Goal: Book appointment/travel/reservation

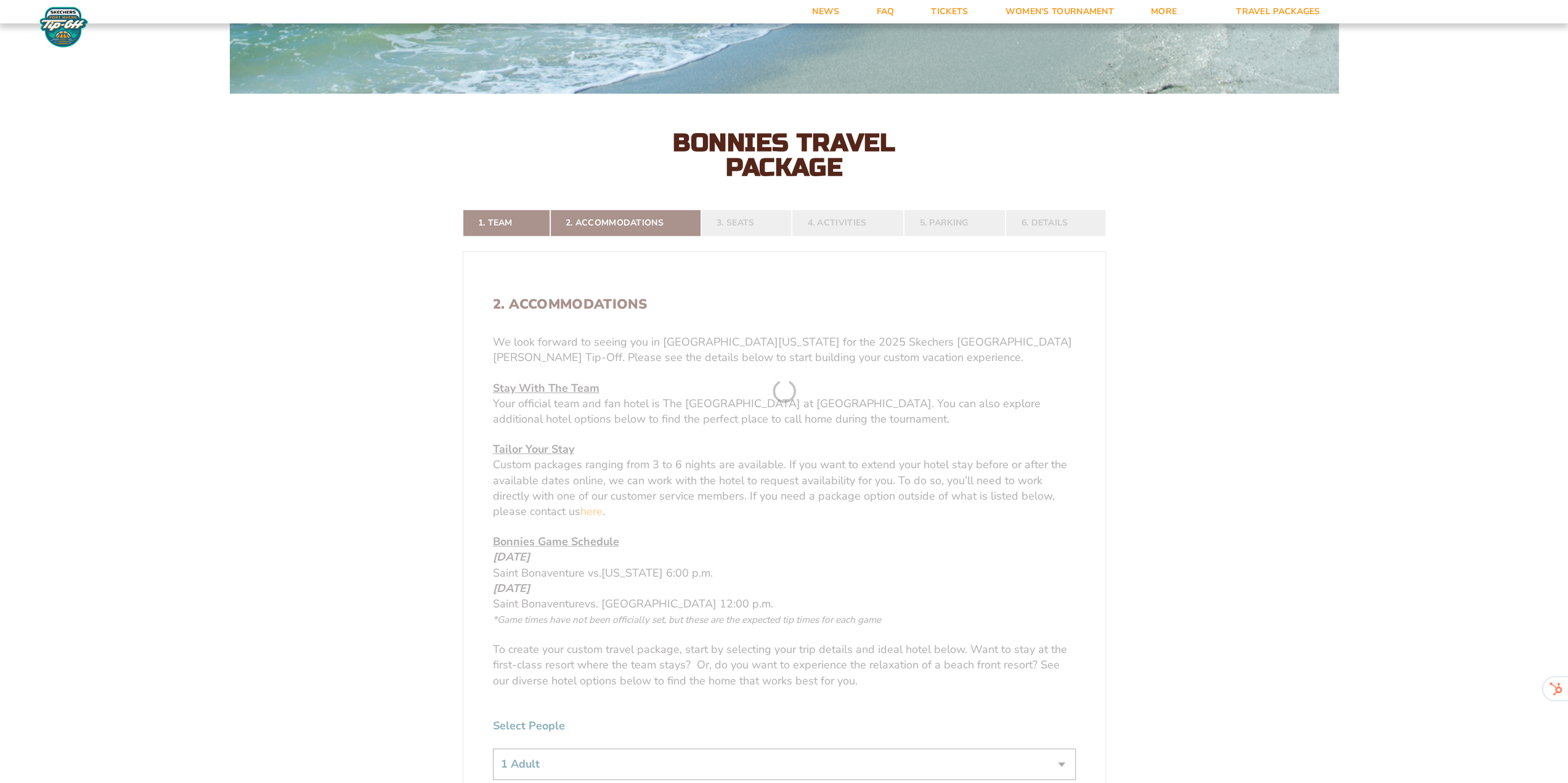
scroll to position [370, 0]
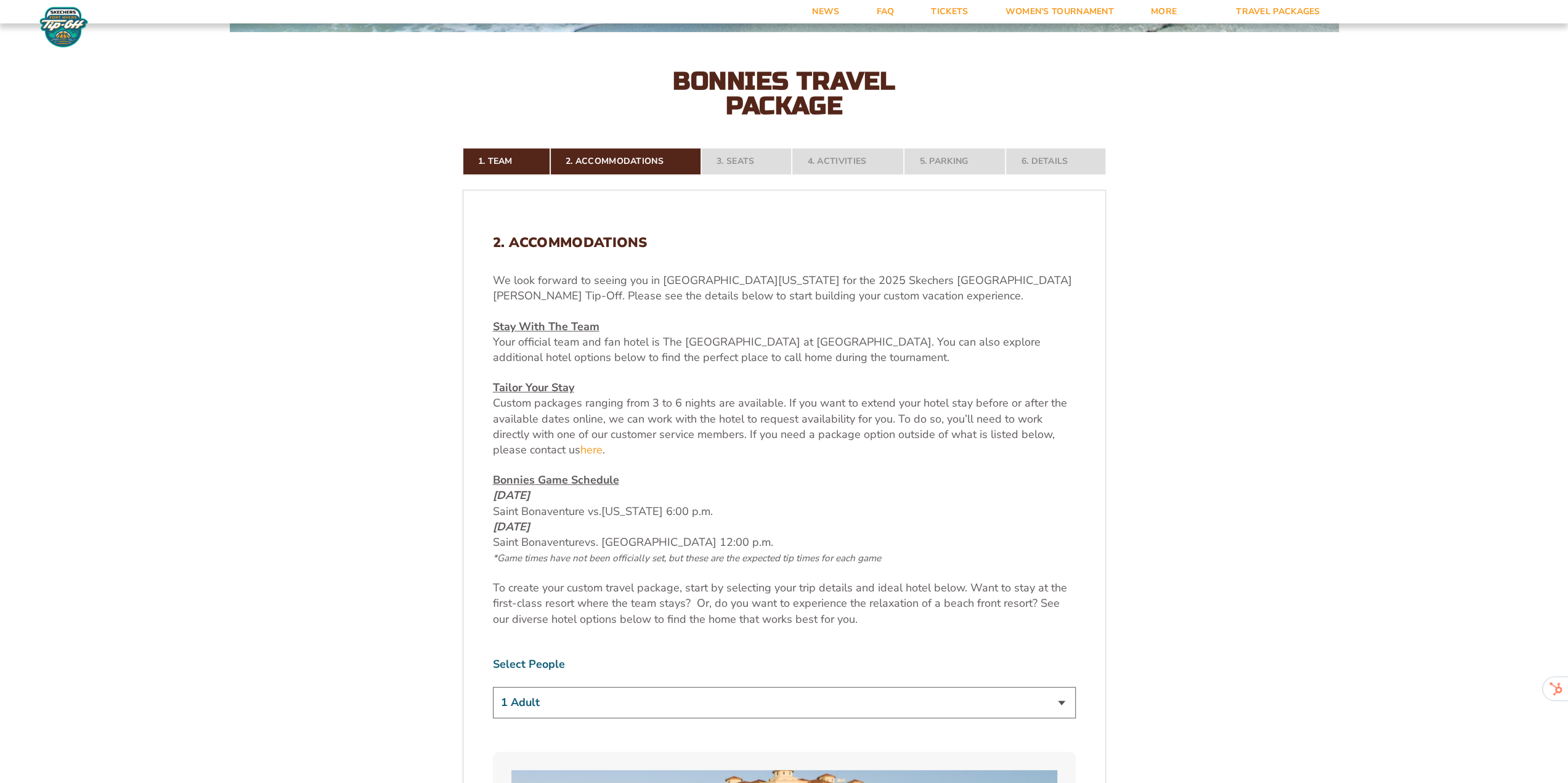
drag, startPoint x: 493, startPoint y: 511, endPoint x: 727, endPoint y: 517, distance: 234.1
click at [727, 517] on p "Bonnies Game Schedule [DATE] Saint Bonaventure vs. [US_STATE] 6:00 p.m. [DATE] …" at bounding box center [784, 519] width 583 height 93
drag, startPoint x: 766, startPoint y: 553, endPoint x: 484, endPoint y: 533, distance: 282.7
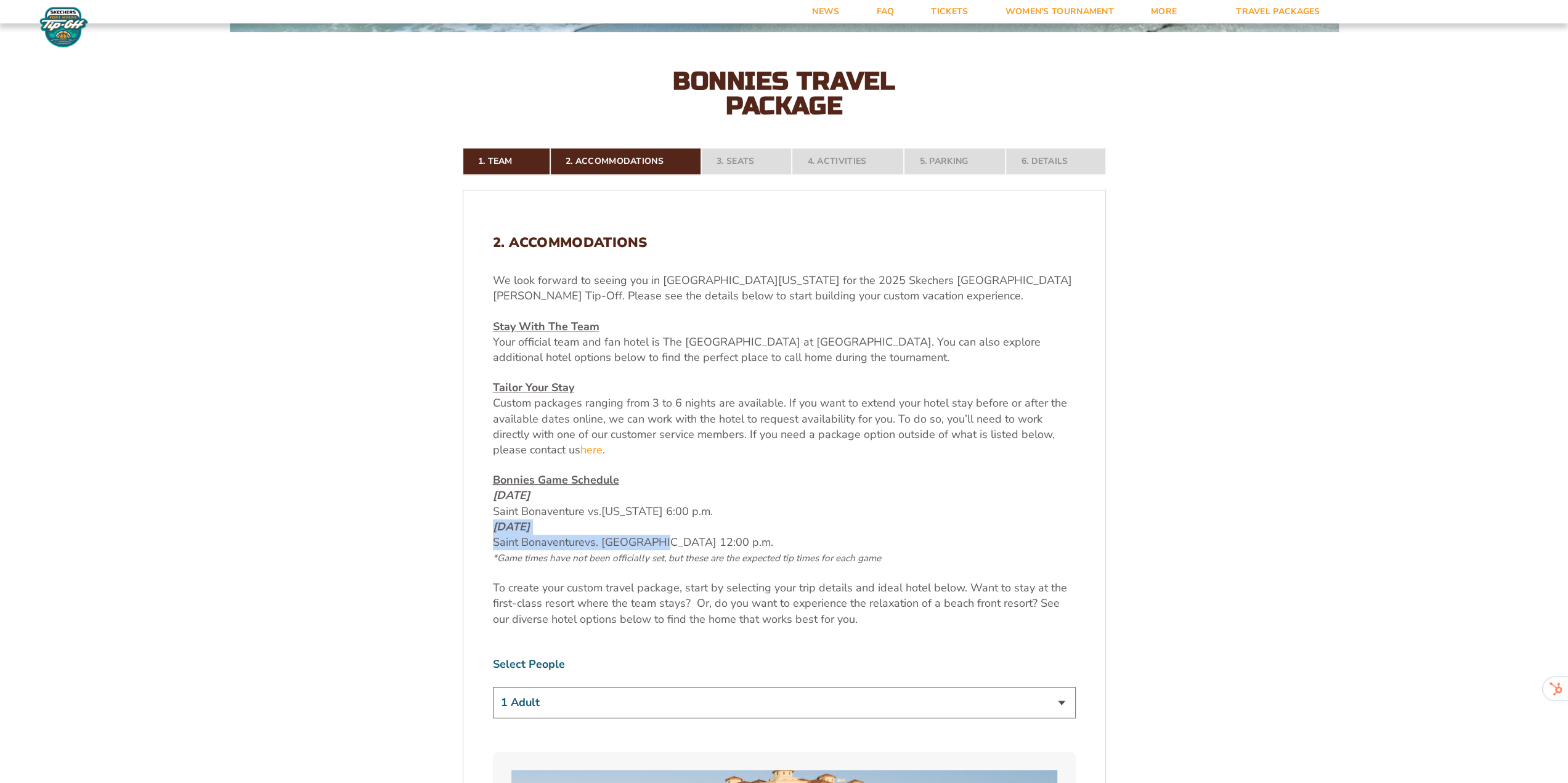
drag, startPoint x: 485, startPoint y: 533, endPoint x: 654, endPoint y: 536, distance: 169.0
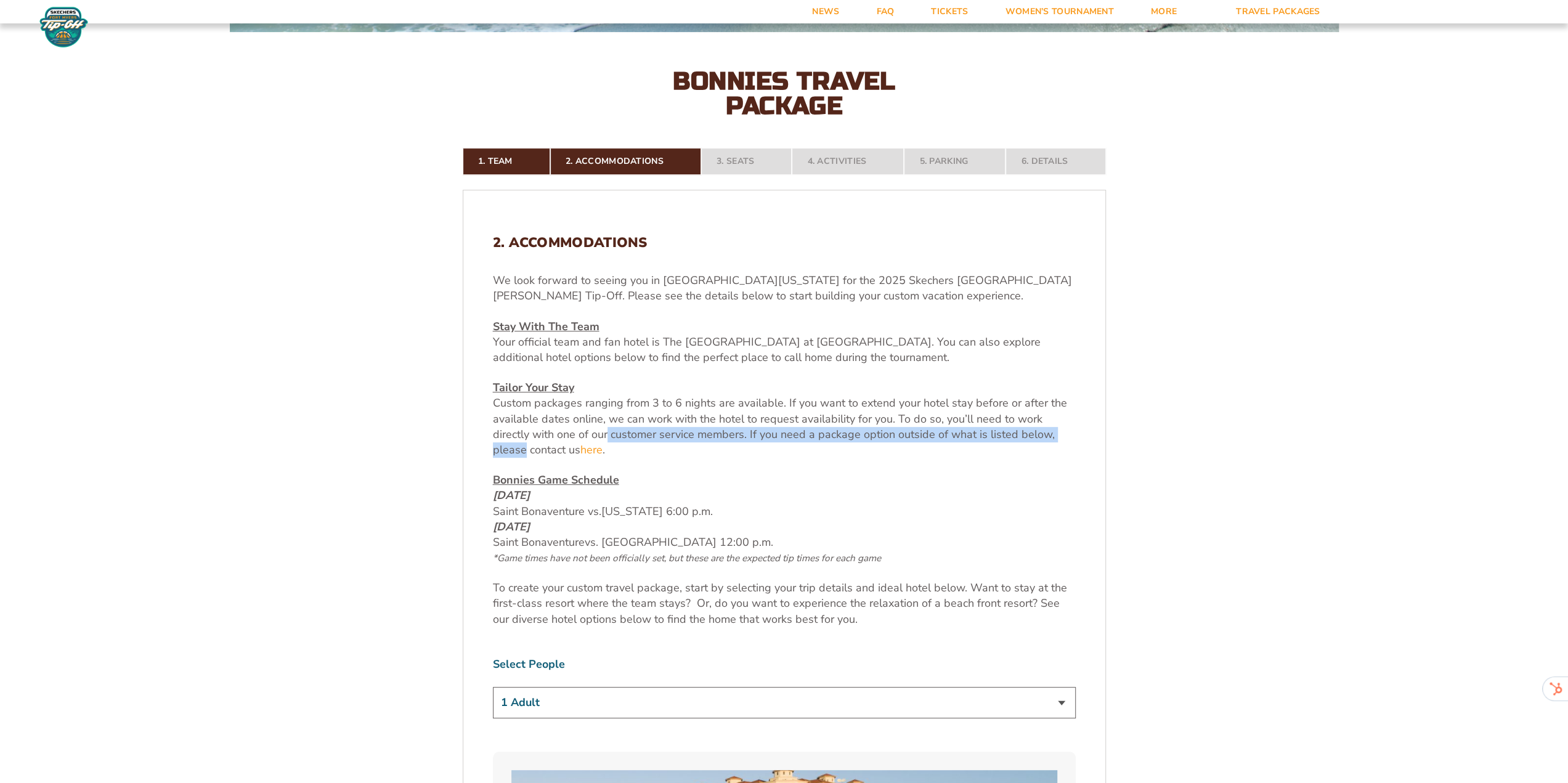
drag, startPoint x: 1128, startPoint y: 434, endPoint x: 566, endPoint y: 430, distance: 562.0
click at [566, 430] on p "Tailor Your Stay Custom packages ranging from 3 to 6 nights are available. If y…" at bounding box center [784, 419] width 583 height 78
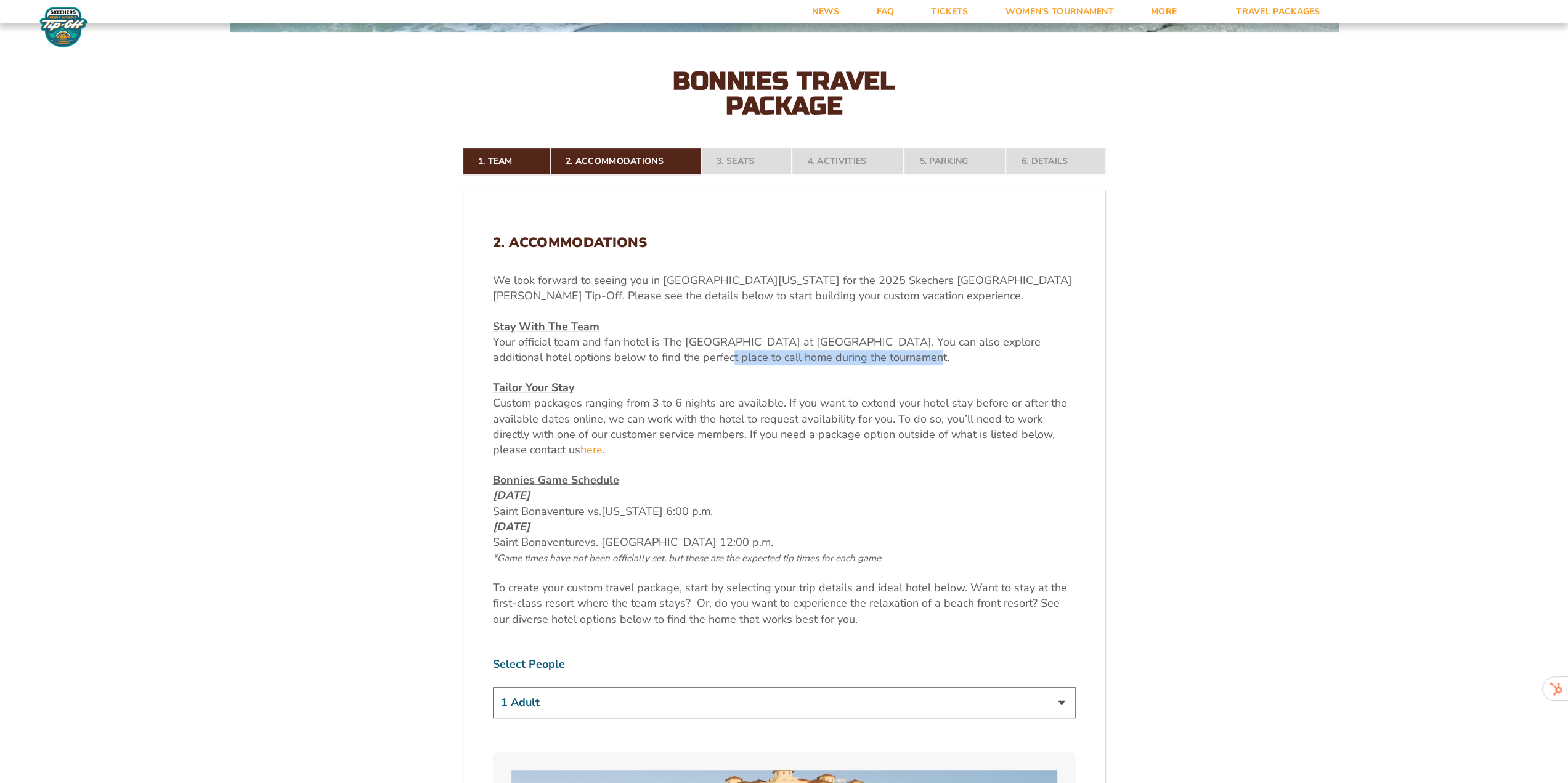
drag, startPoint x: 690, startPoint y: 348, endPoint x: 896, endPoint y: 364, distance: 206.6
click at [880, 361] on p "Stay With The Team Your official team and fan hotel is The [GEOGRAPHIC_DATA] at…" at bounding box center [784, 342] width 583 height 47
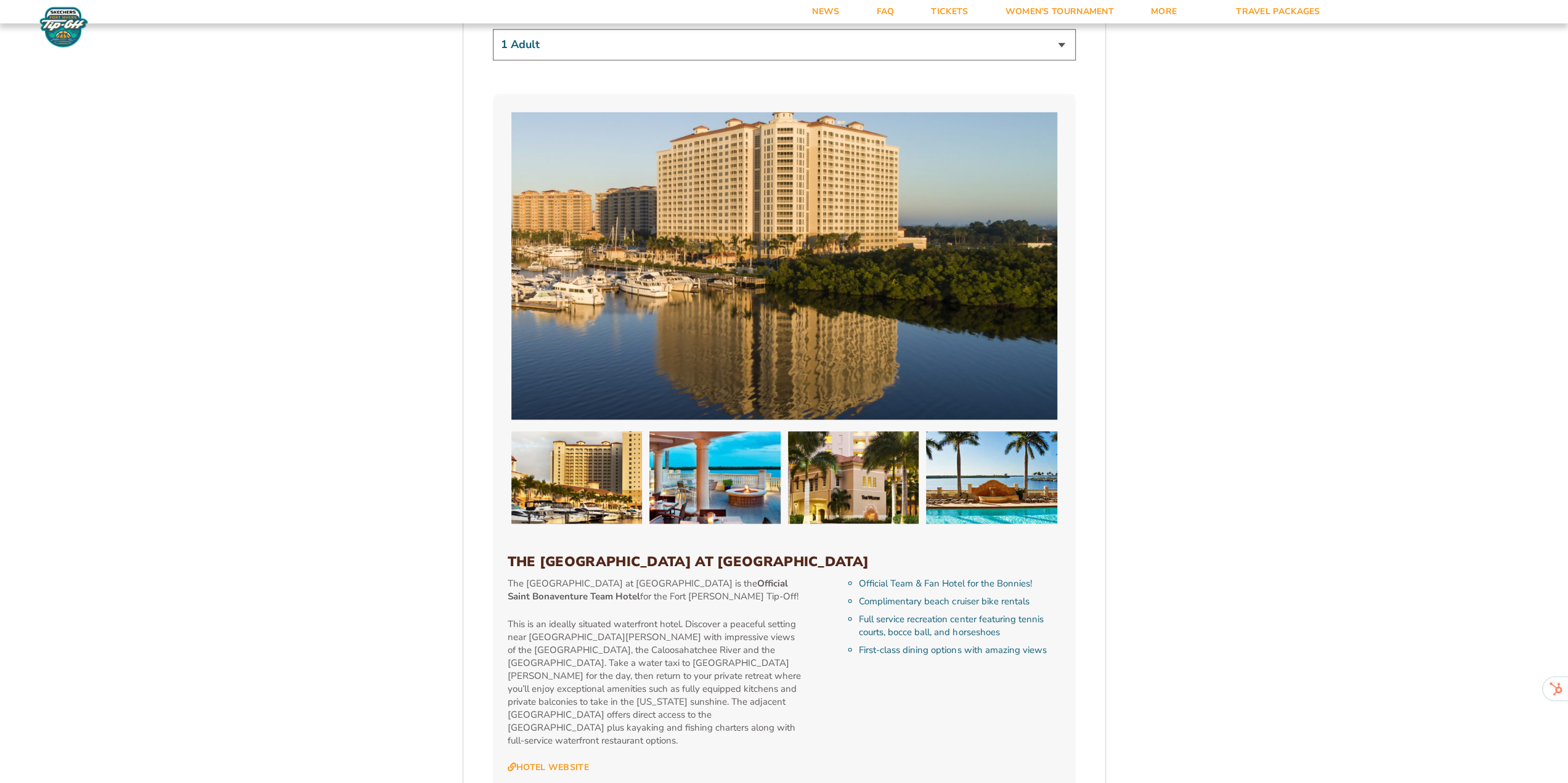
scroll to position [1048, 0]
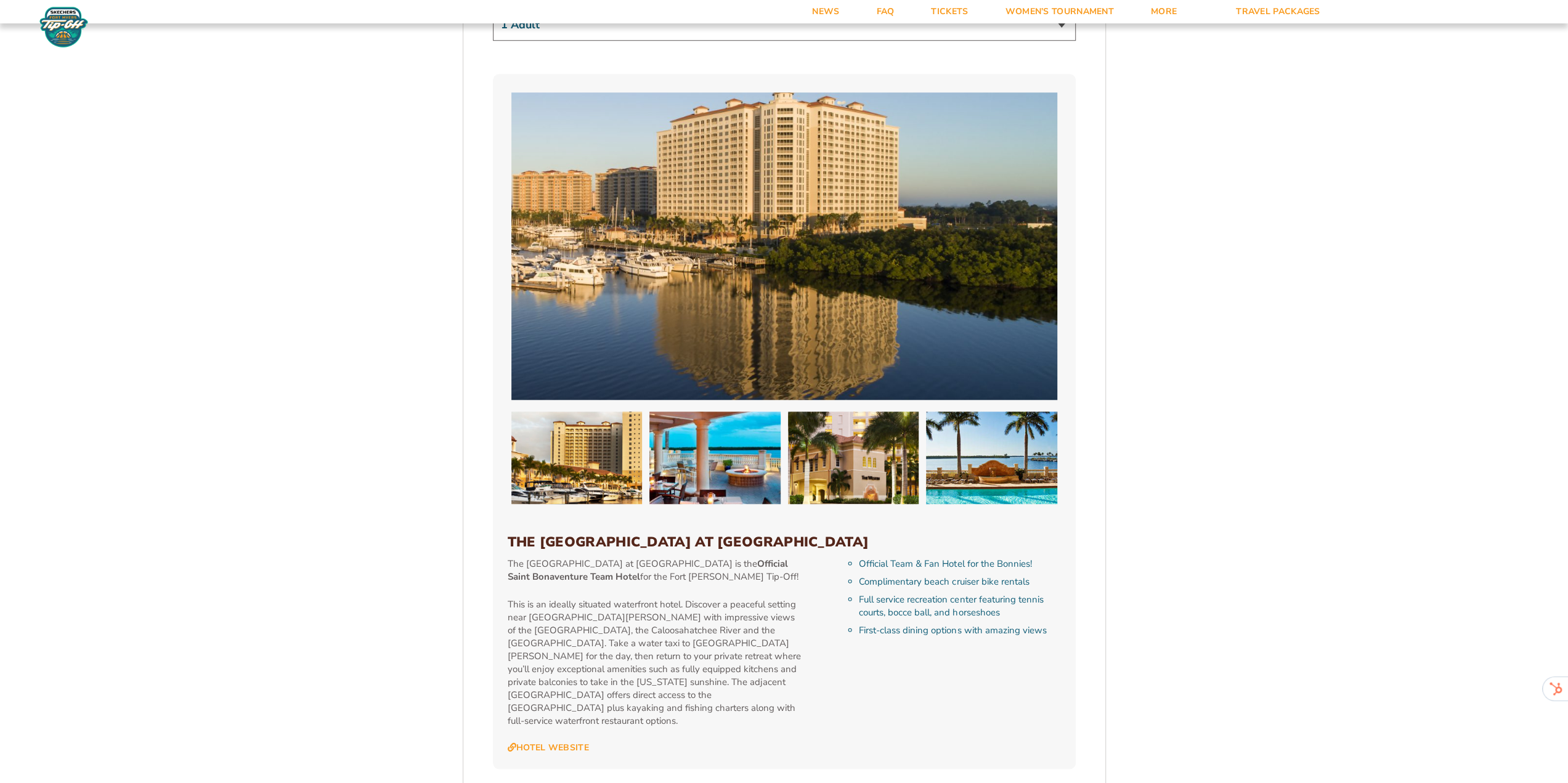
drag, startPoint x: 1005, startPoint y: 435, endPoint x: 986, endPoint y: 467, distance: 37.2
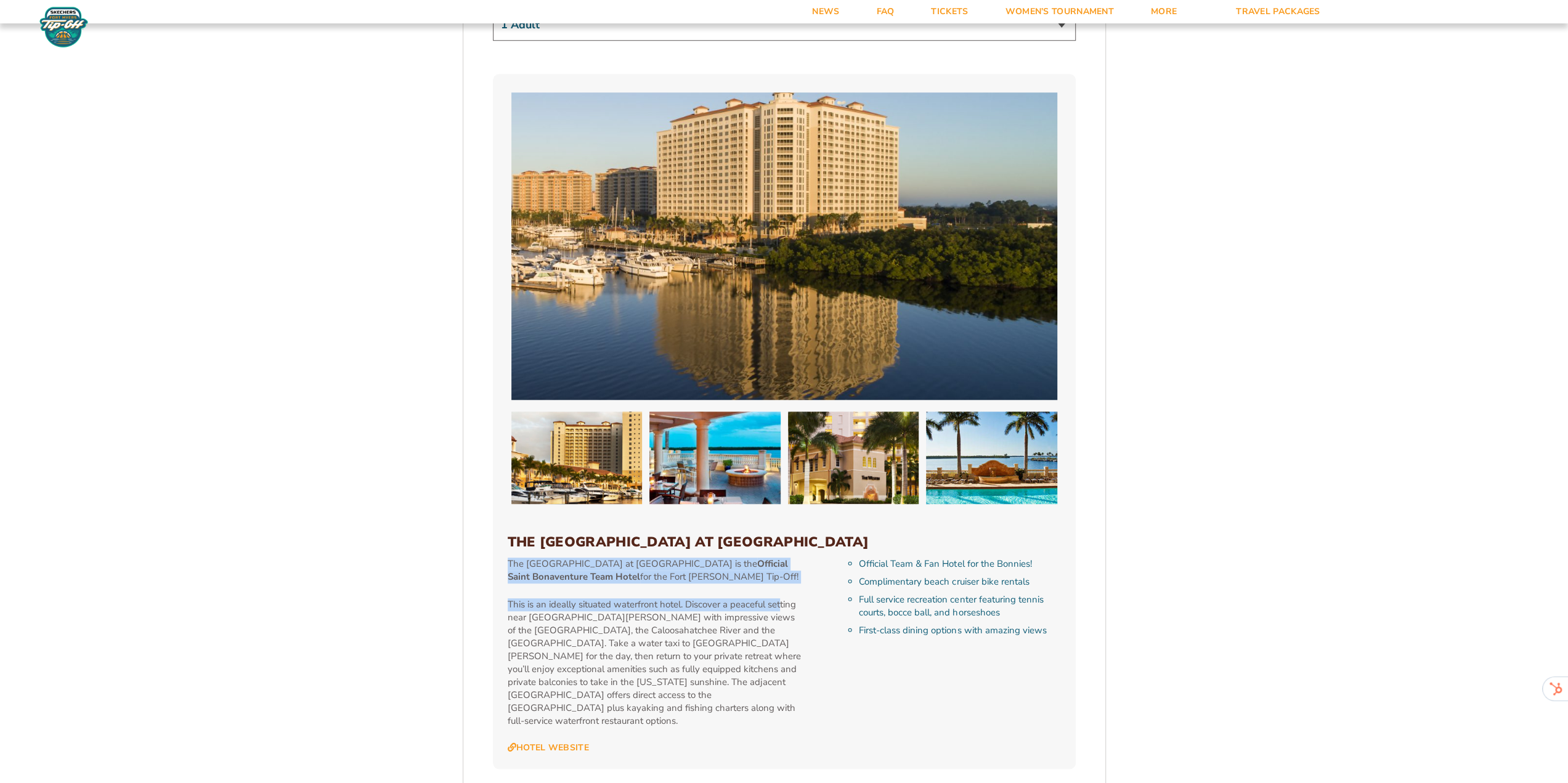
drag, startPoint x: 986, startPoint y: 467, endPoint x: 506, endPoint y: 554, distance: 487.8
click at [506, 554] on div "The [GEOGRAPHIC_DATA] at [GEOGRAPHIC_DATA] The [GEOGRAPHIC_DATA] at [GEOGRAPHIC…" at bounding box center [784, 420] width 583 height 694
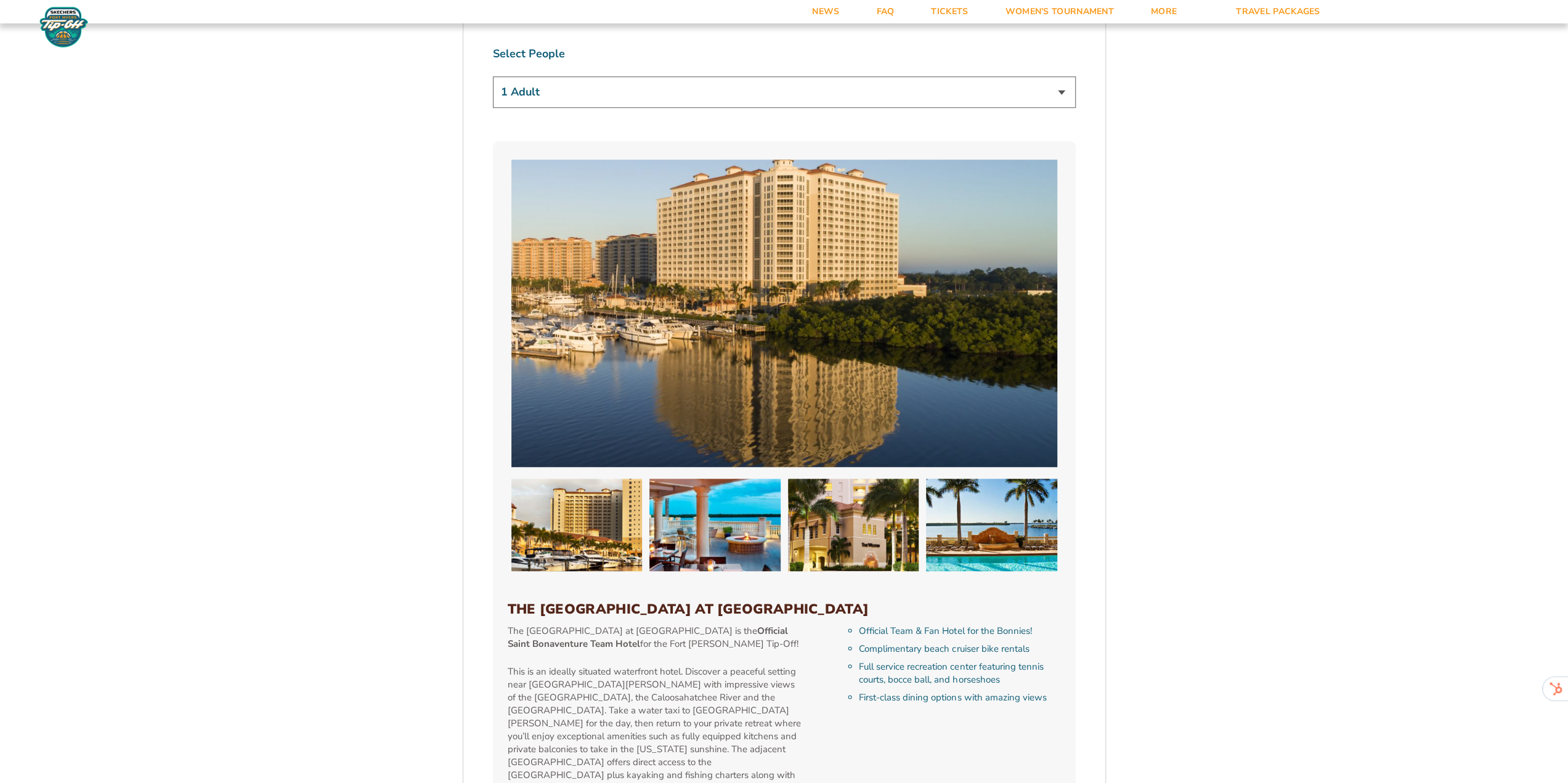
scroll to position [925, 0]
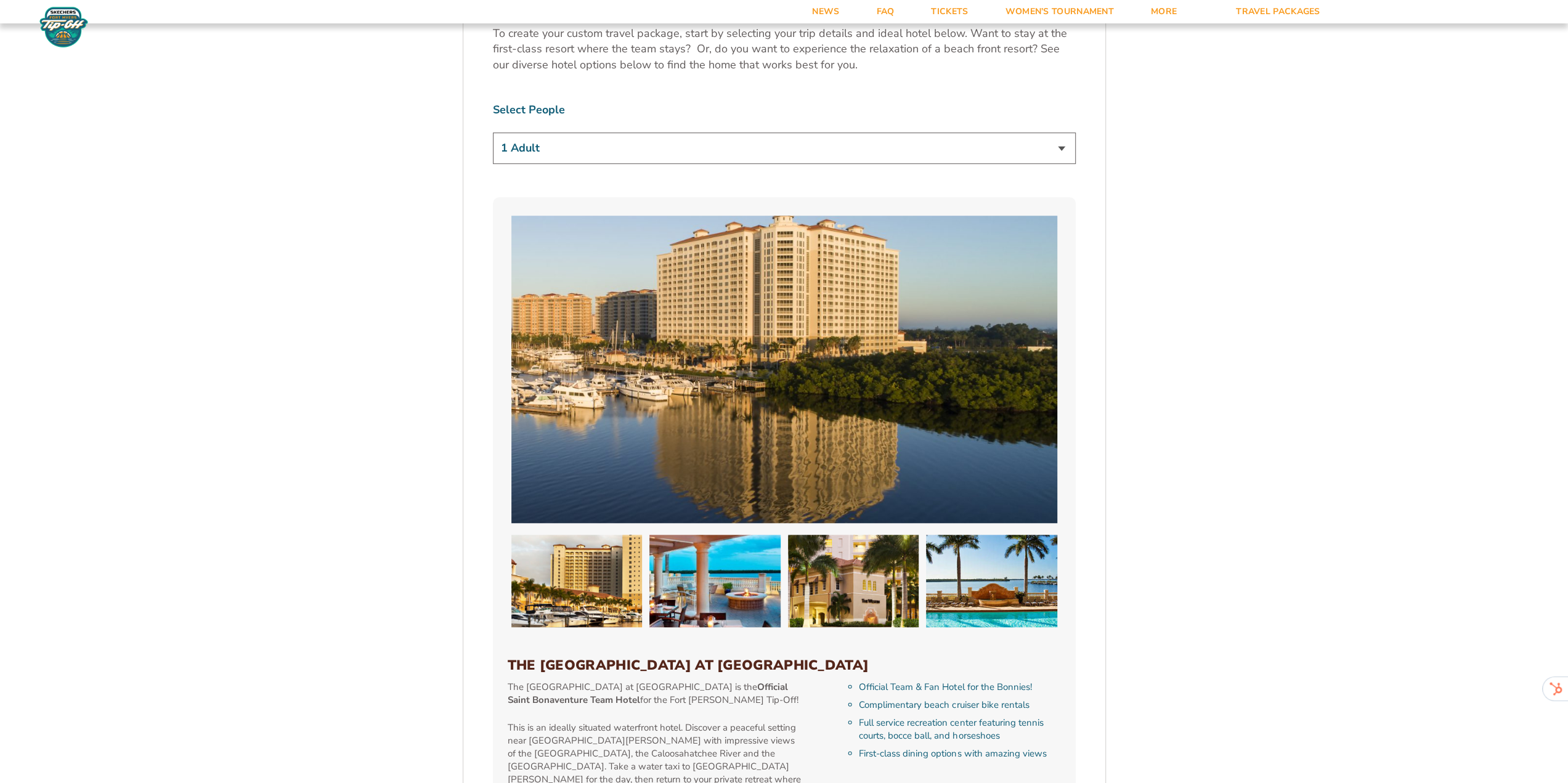
click at [1056, 154] on select "1 Adult 2 Adults 3 Adults 4 Adults 2 Adults + 1 Child 2 Adults + 2 Children 2 A…" at bounding box center [784, 147] width 583 height 31
select select "2 Adults + 1 Child"
click at [493, 132] on select "1 Adult 2 Adults 3 Adults 4 Adults 2 Adults + 1 Child 2 Adults + 2 Children 2 A…" at bounding box center [784, 147] width 583 height 31
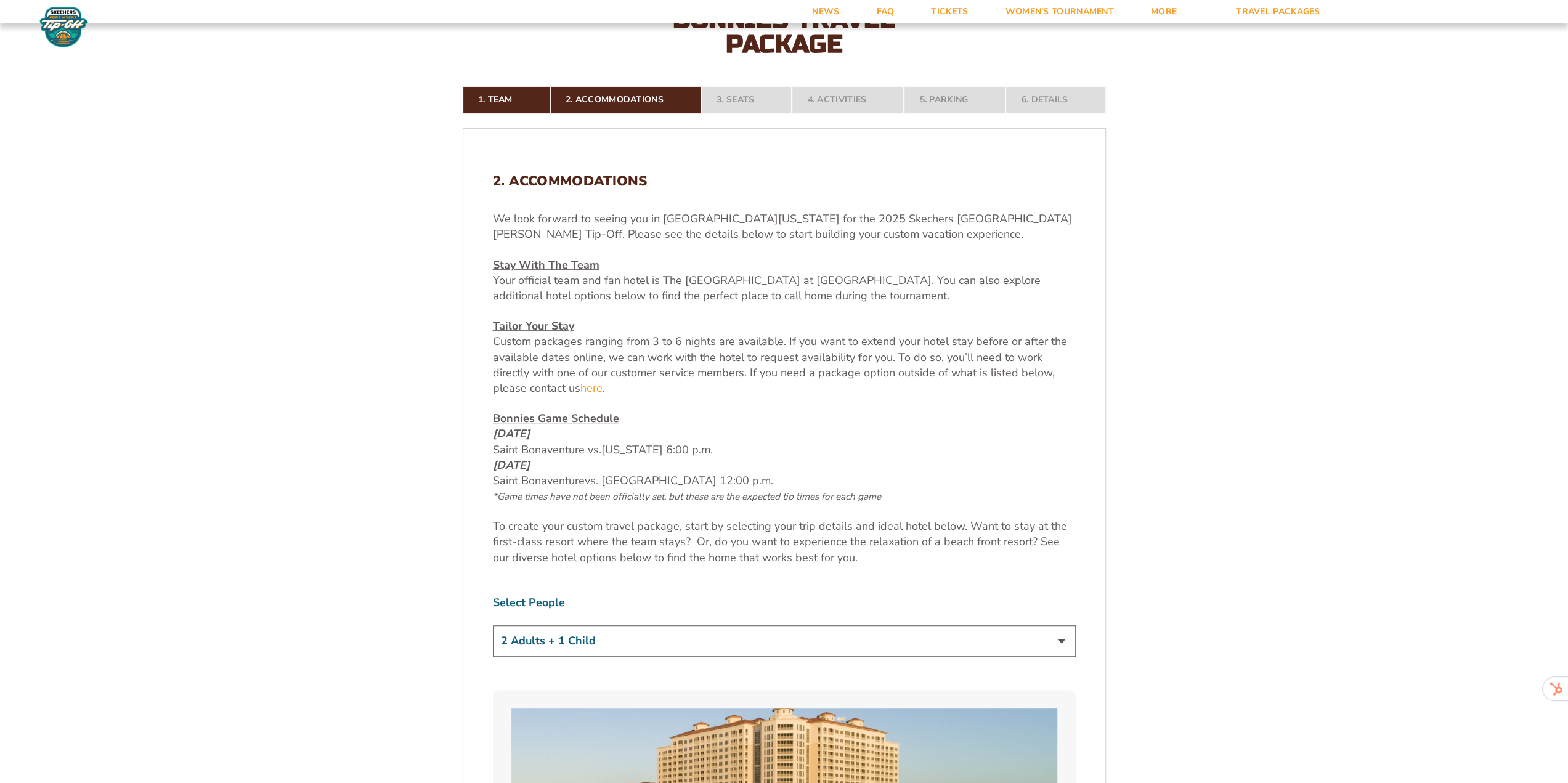
scroll to position [678, 0]
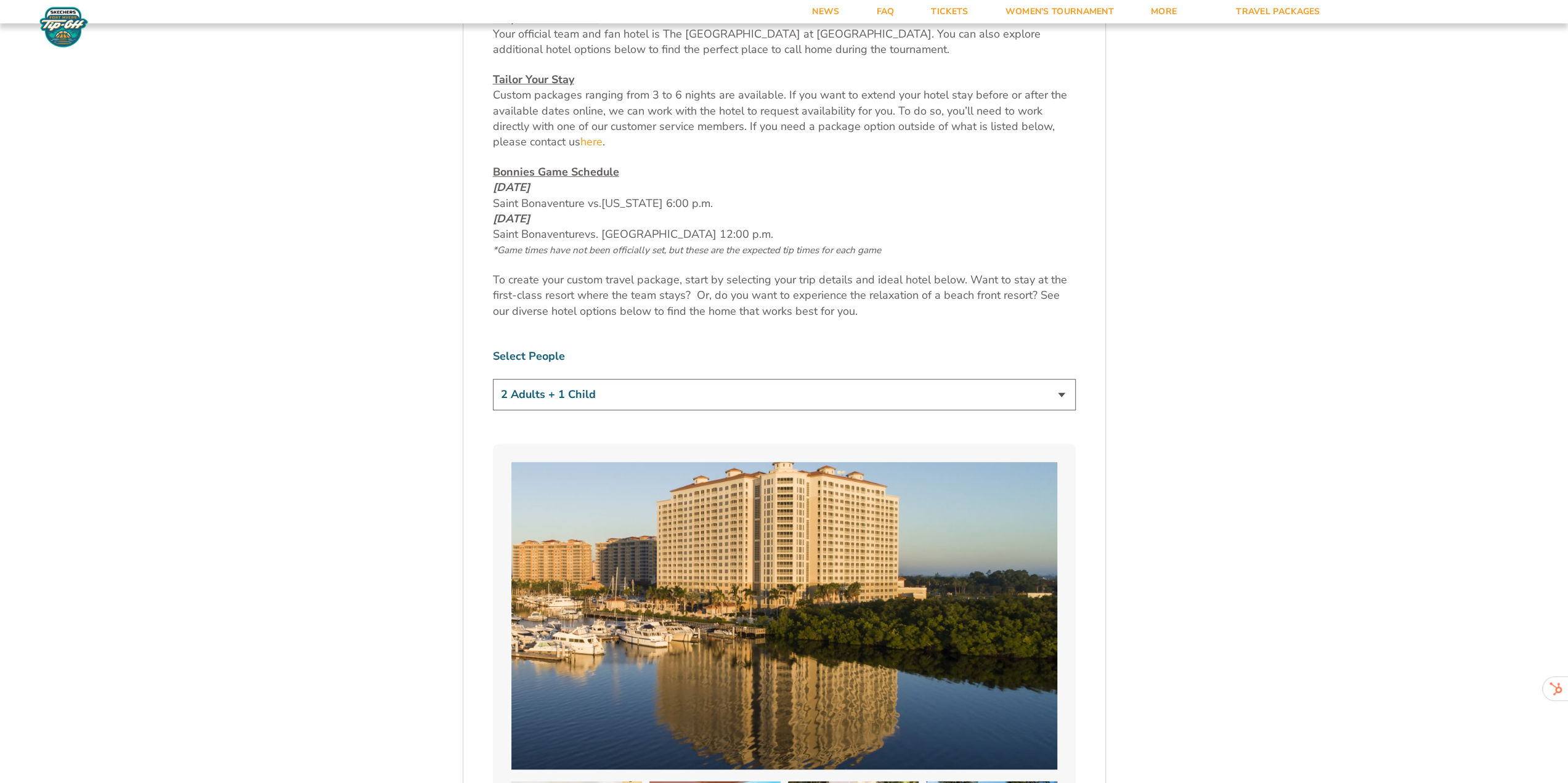
click at [737, 374] on div "Select People 1 Adult 2 Adults 3 Adults 4 Adults 2 Adults + 1 Child 2 Adults + …" at bounding box center [784, 381] width 583 height 66
click at [718, 395] on select "1 Adult 2 Adults 3 Adults 4 Adults 2 Adults + 1 Child 2 Adults + 2 Children 2 A…" at bounding box center [784, 394] width 583 height 31
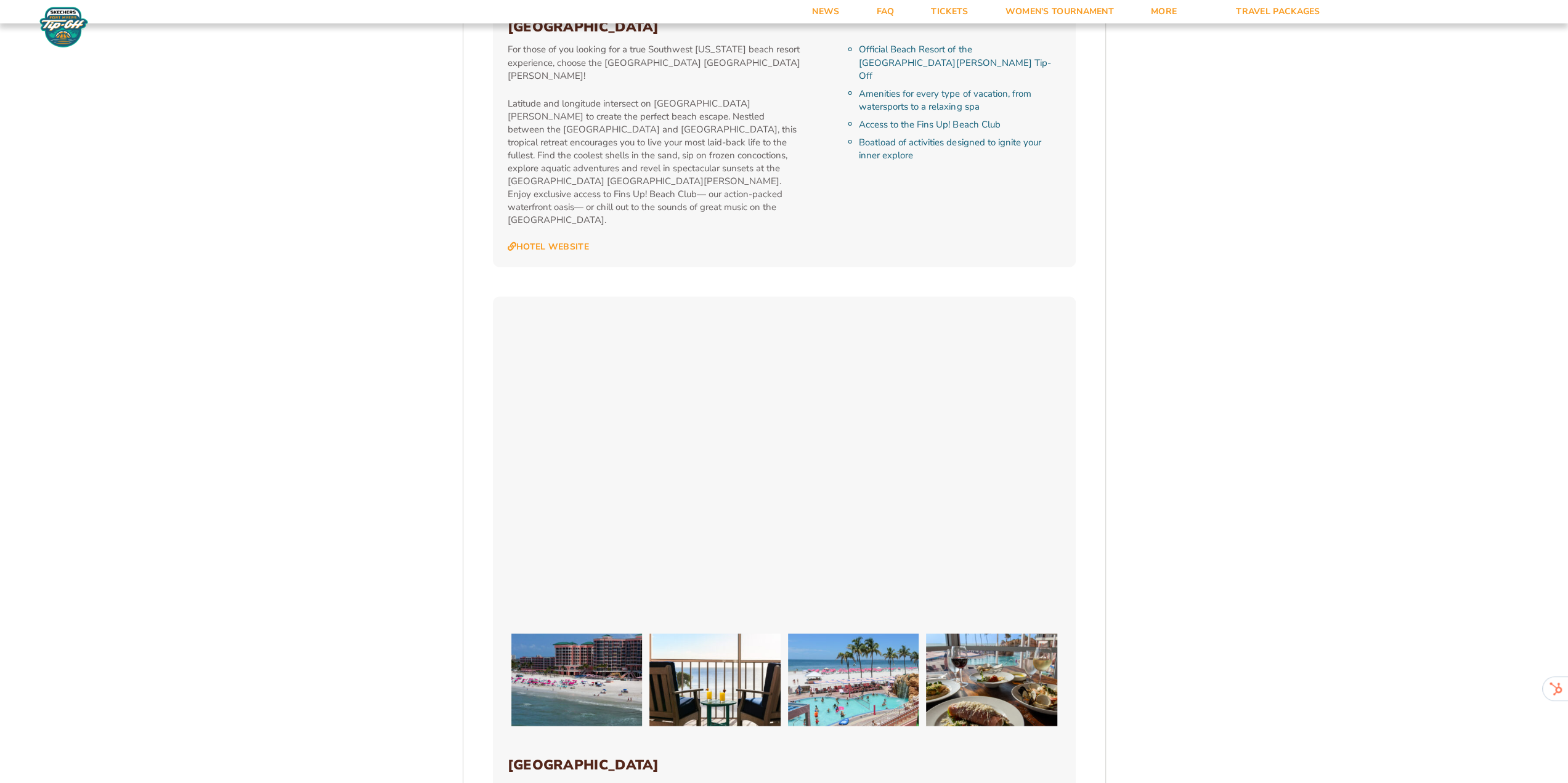
scroll to position [2404, 0]
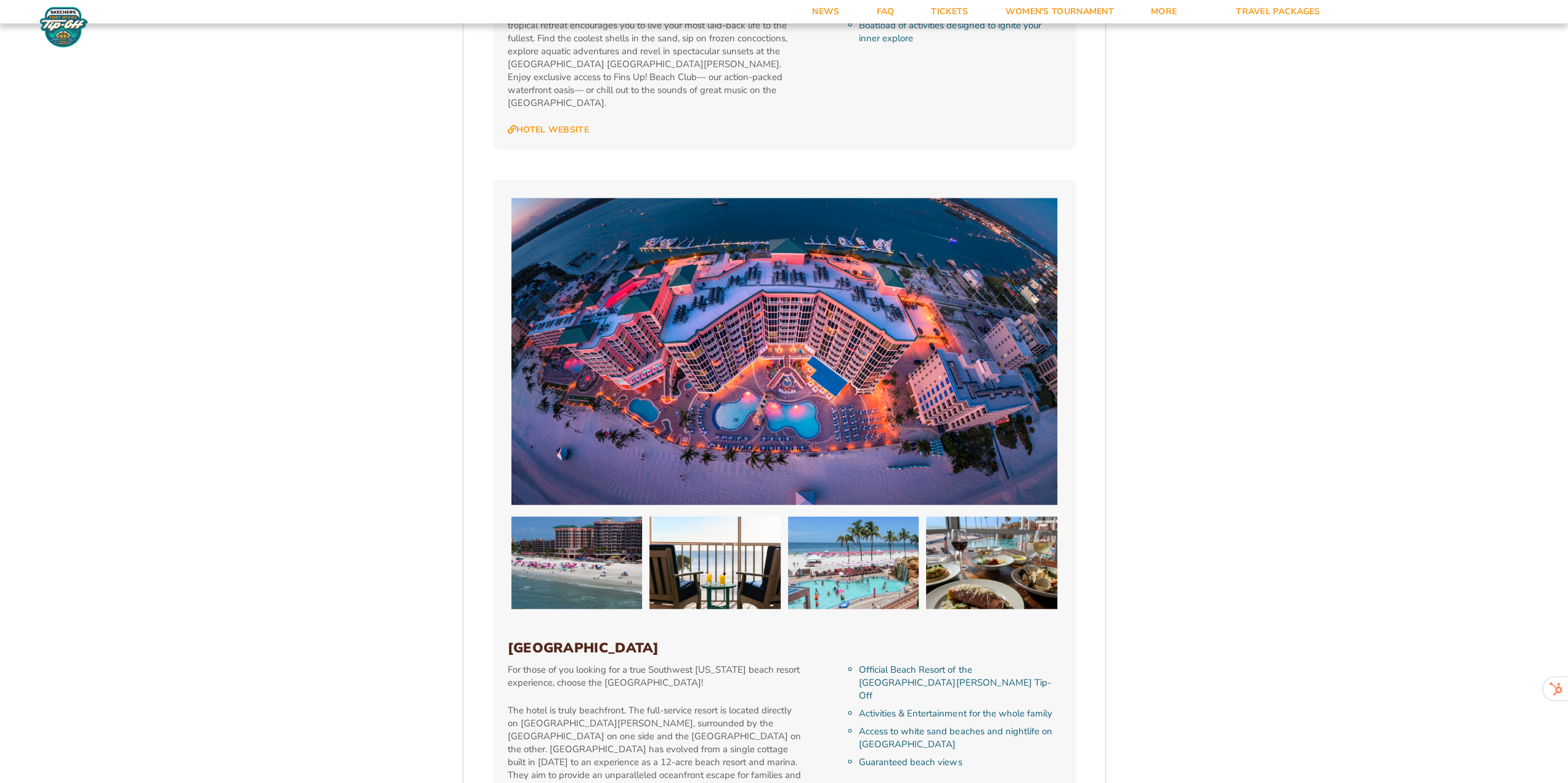
click at [618, 531] on img at bounding box center [577, 563] width 131 height 92
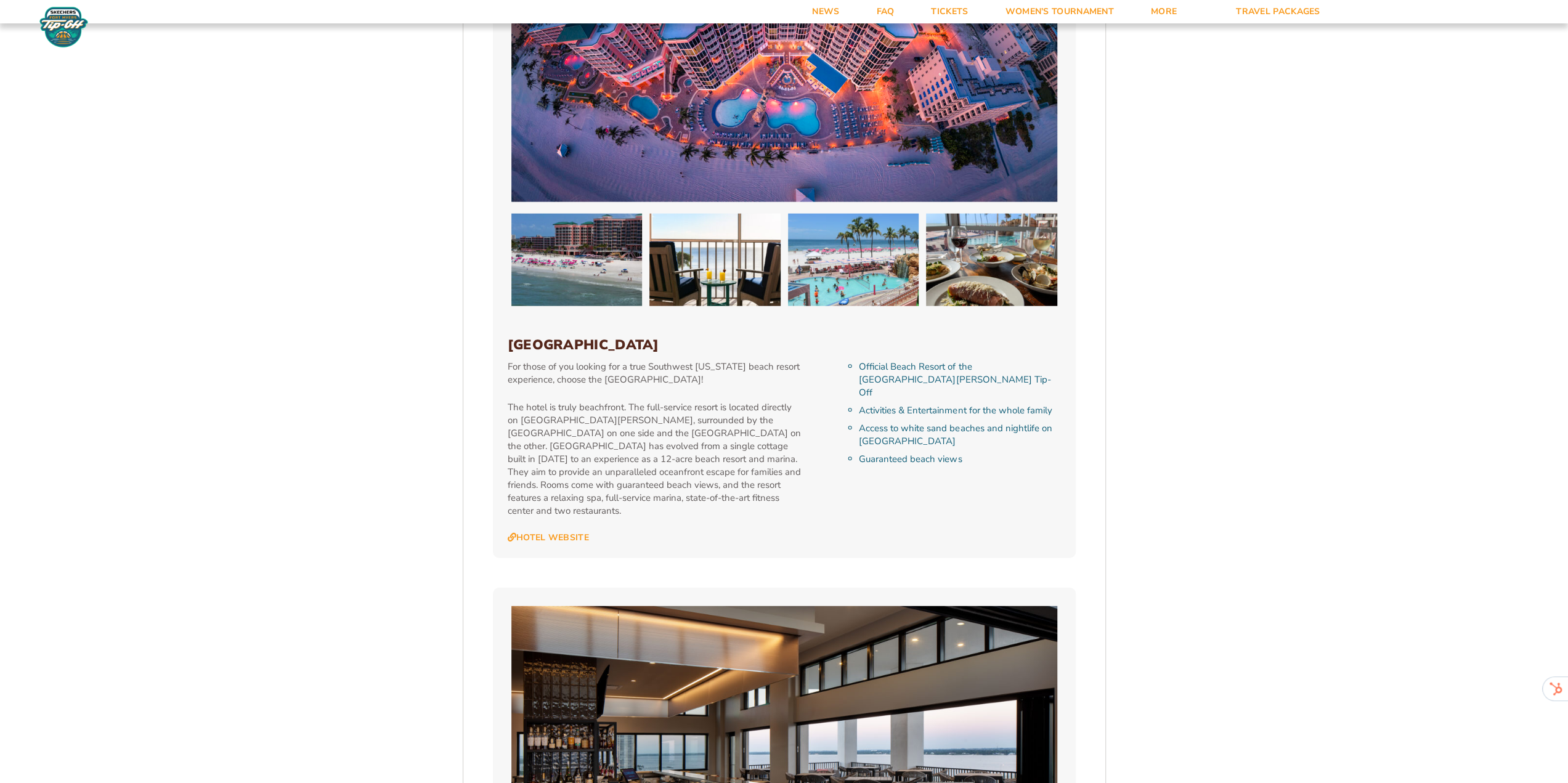
scroll to position [2712, 0]
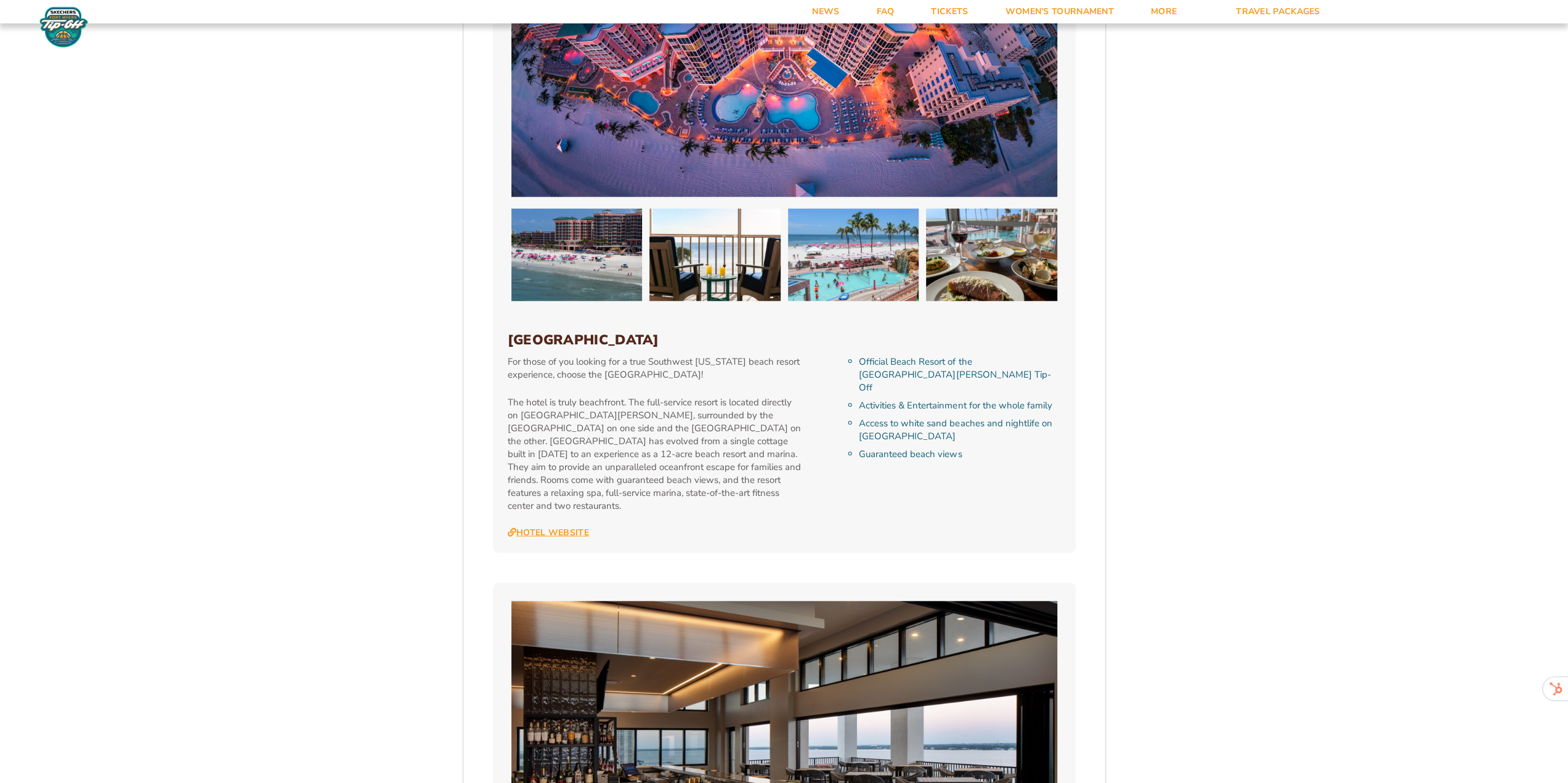
click at [554, 528] on link "Hotel Website" at bounding box center [549, 533] width 82 height 12
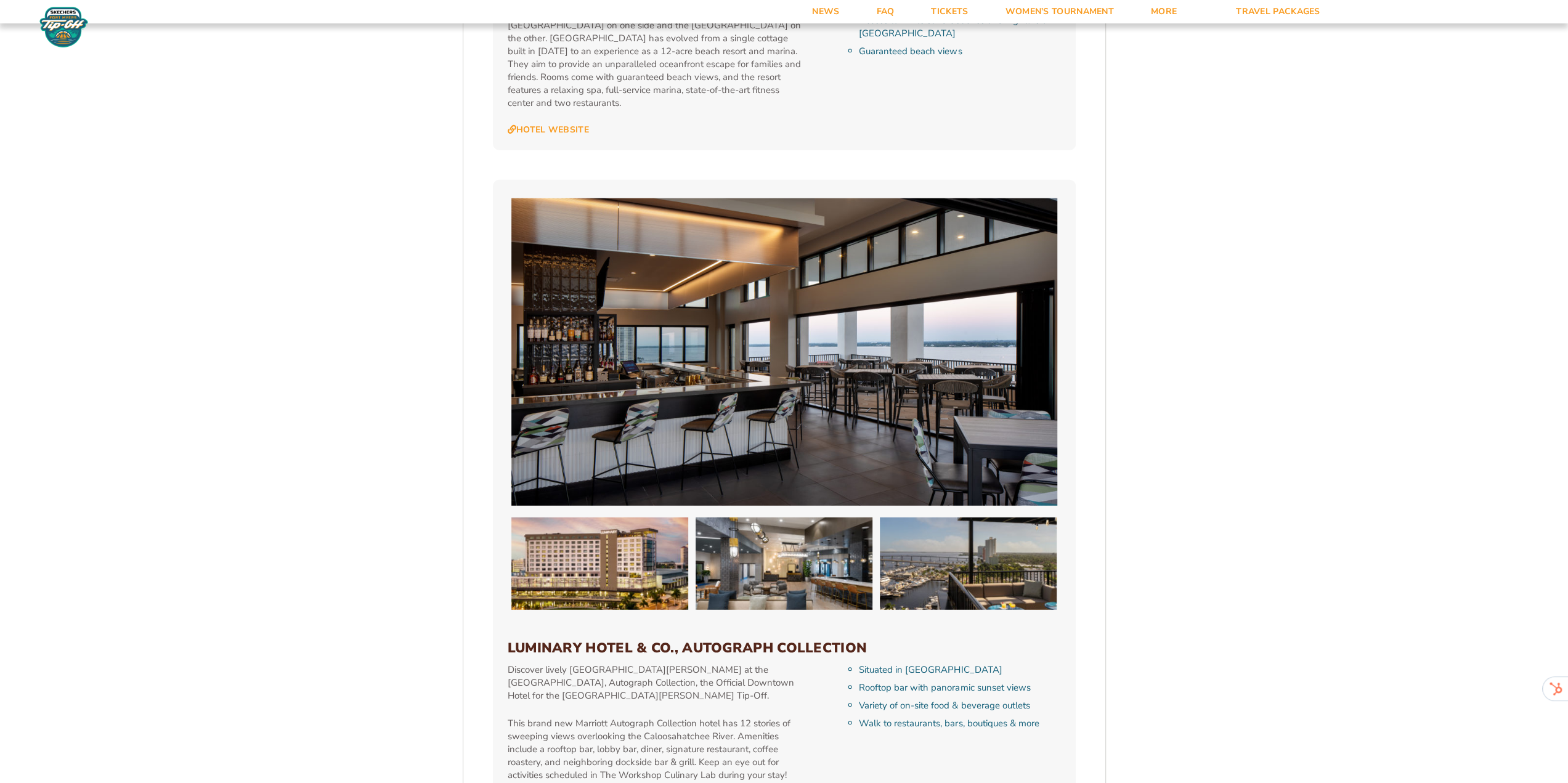
scroll to position [3144, 0]
